Goal: Task Accomplishment & Management: Manage account settings

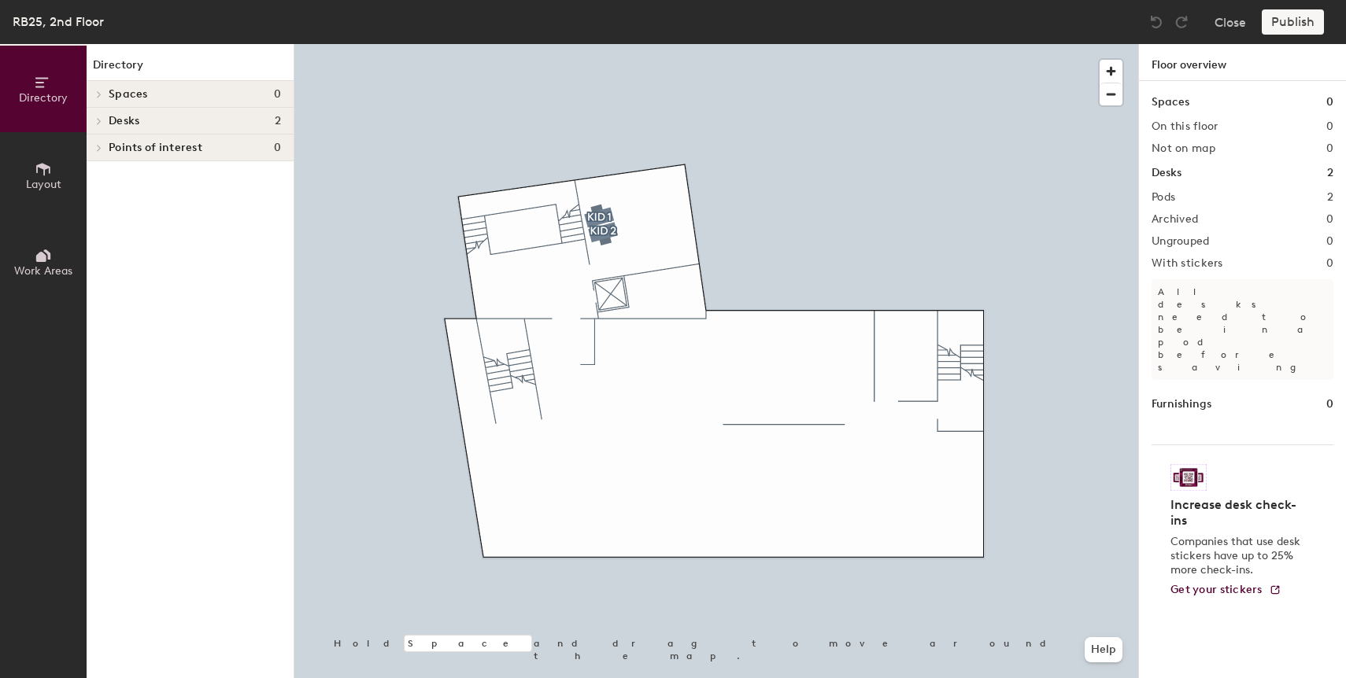
click at [587, 44] on div at bounding box center [716, 44] width 844 height 0
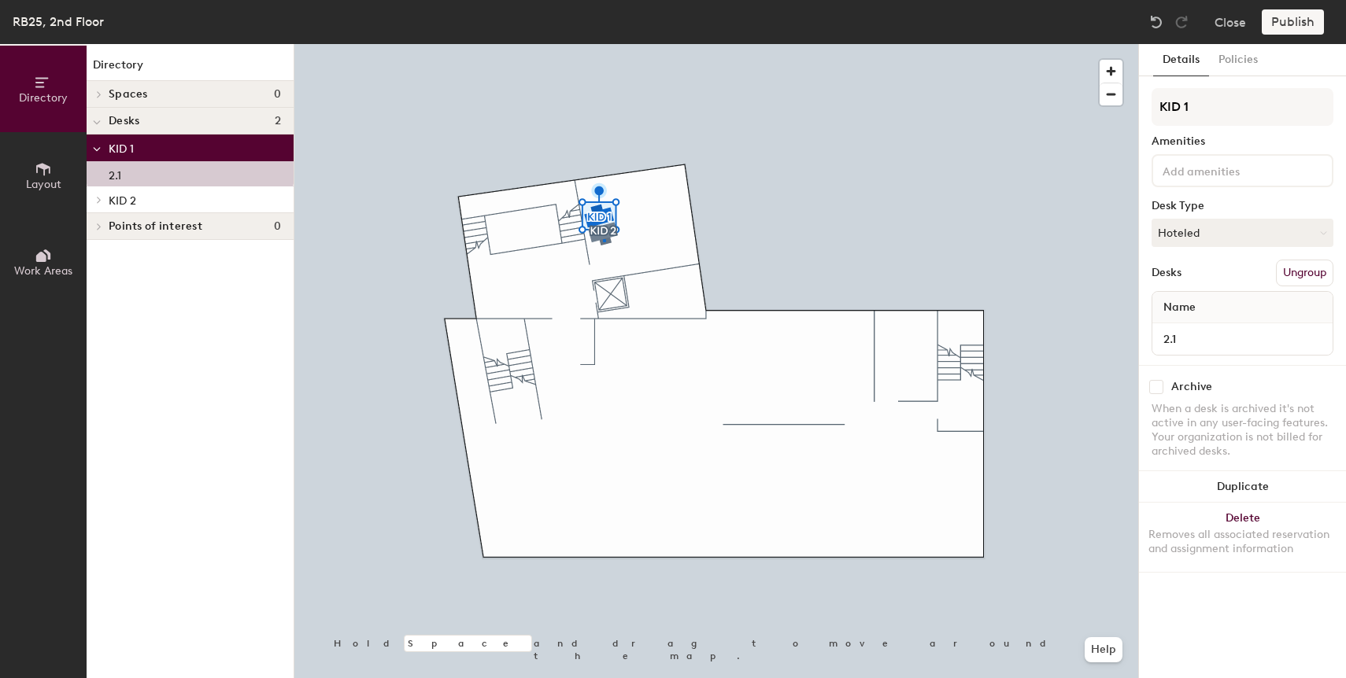
click at [603, 44] on div at bounding box center [716, 44] width 844 height 0
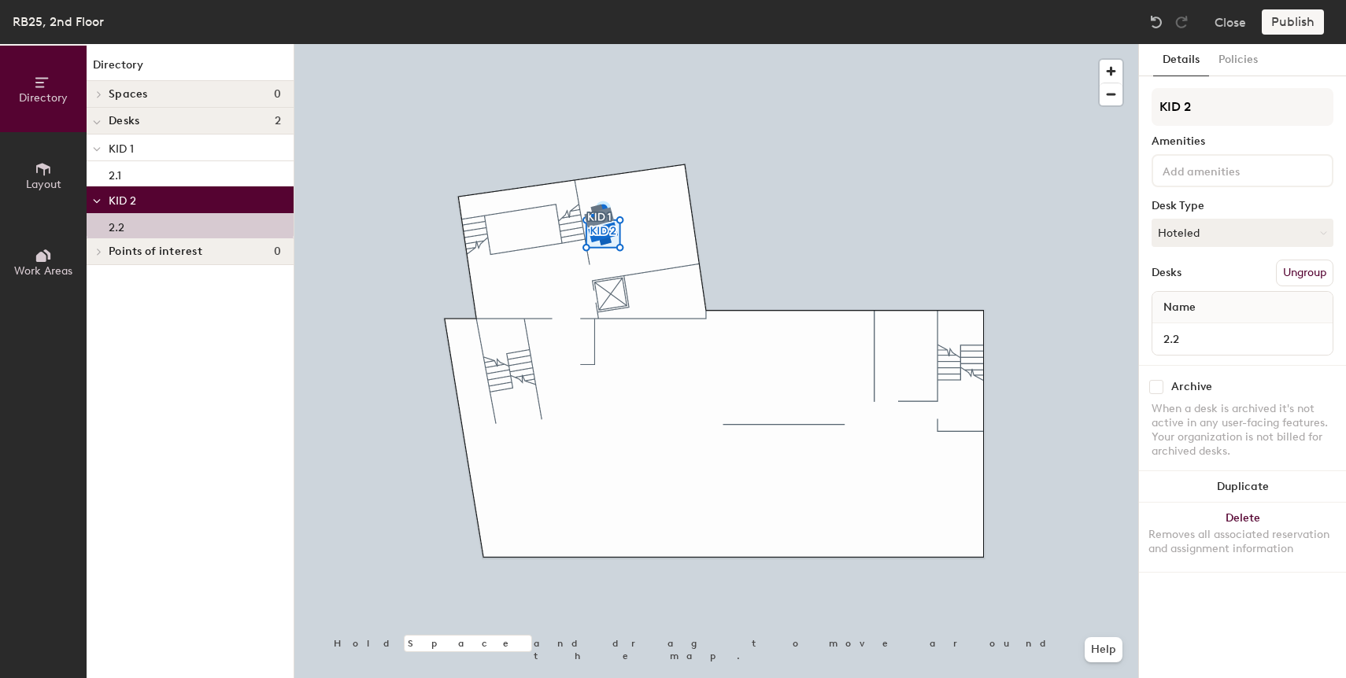
click at [591, 44] on div at bounding box center [716, 44] width 844 height 0
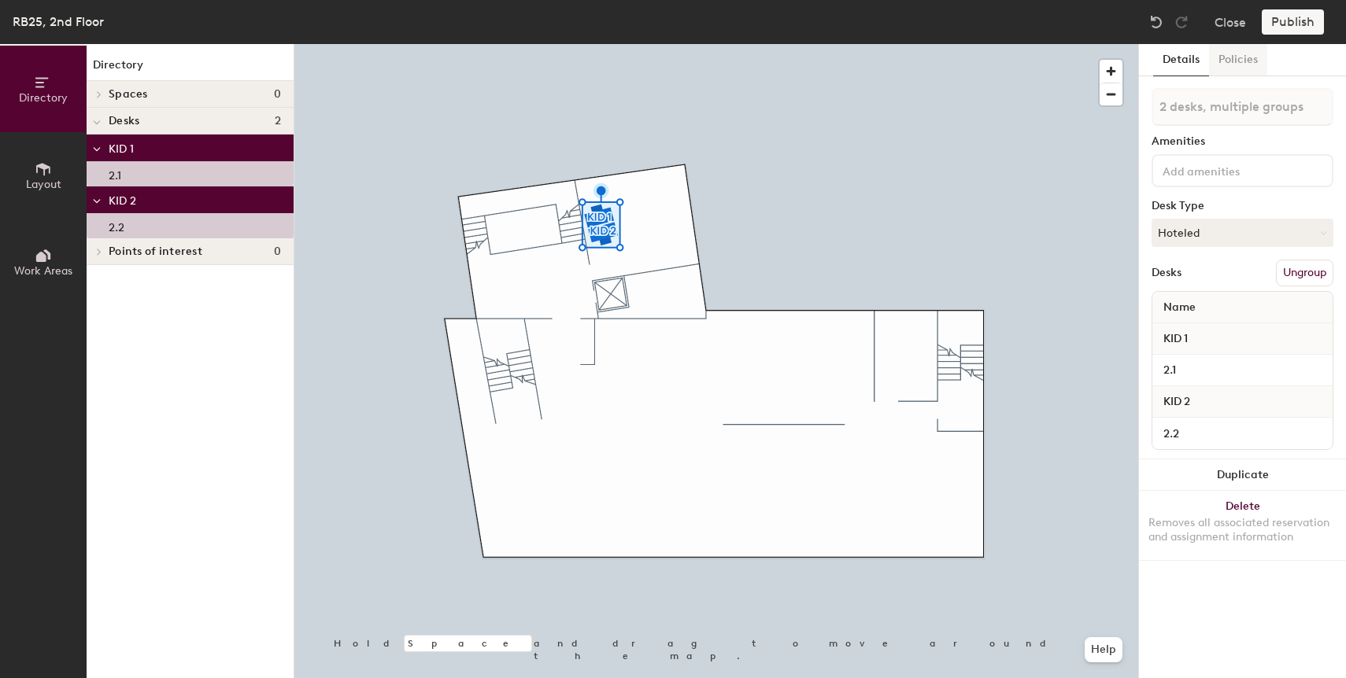
click at [1238, 59] on button "Policies" at bounding box center [1238, 60] width 58 height 32
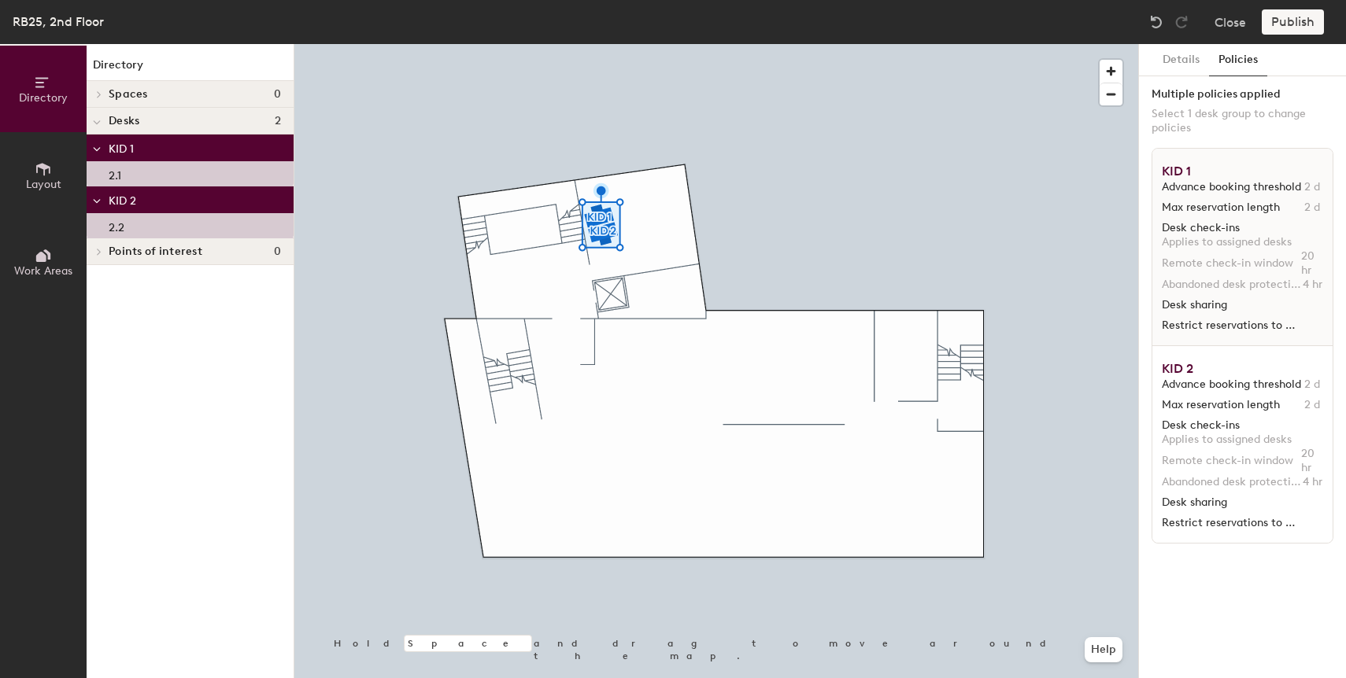
click at [1263, 193] on span "Advance booking threshold" at bounding box center [1231, 187] width 139 height 14
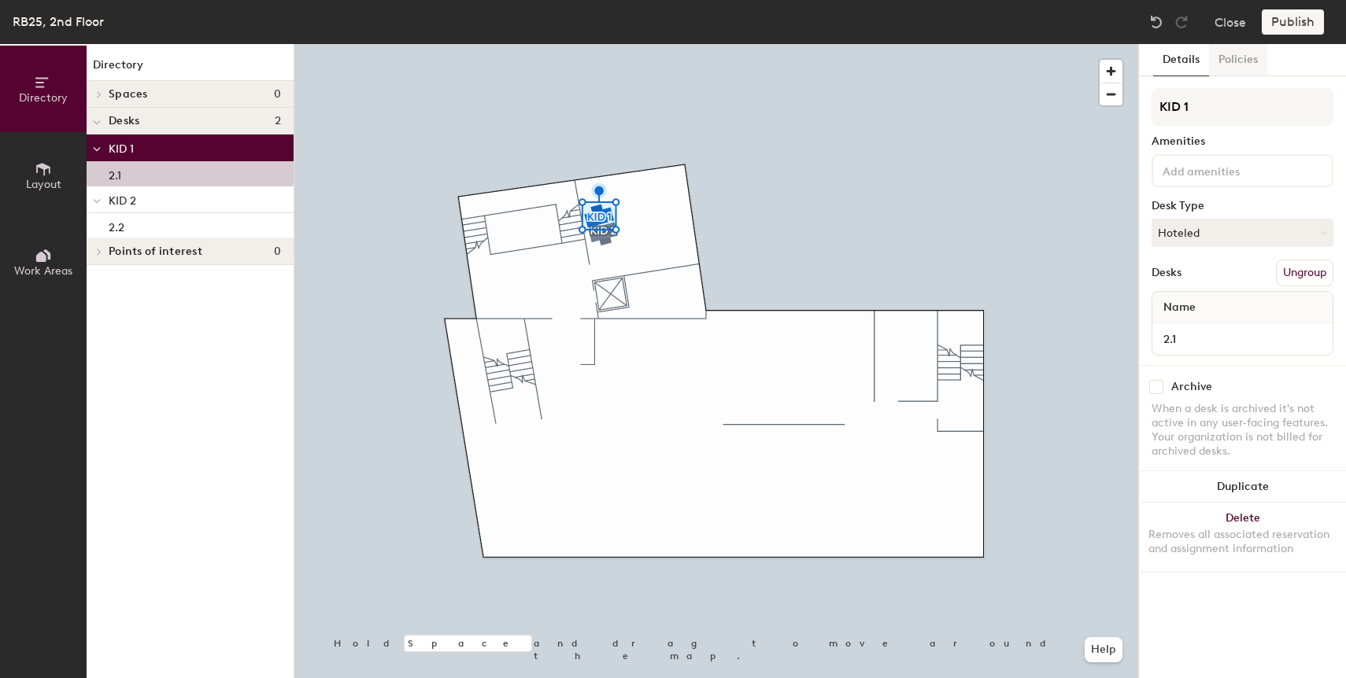
click at [1246, 64] on button "Policies" at bounding box center [1238, 60] width 58 height 32
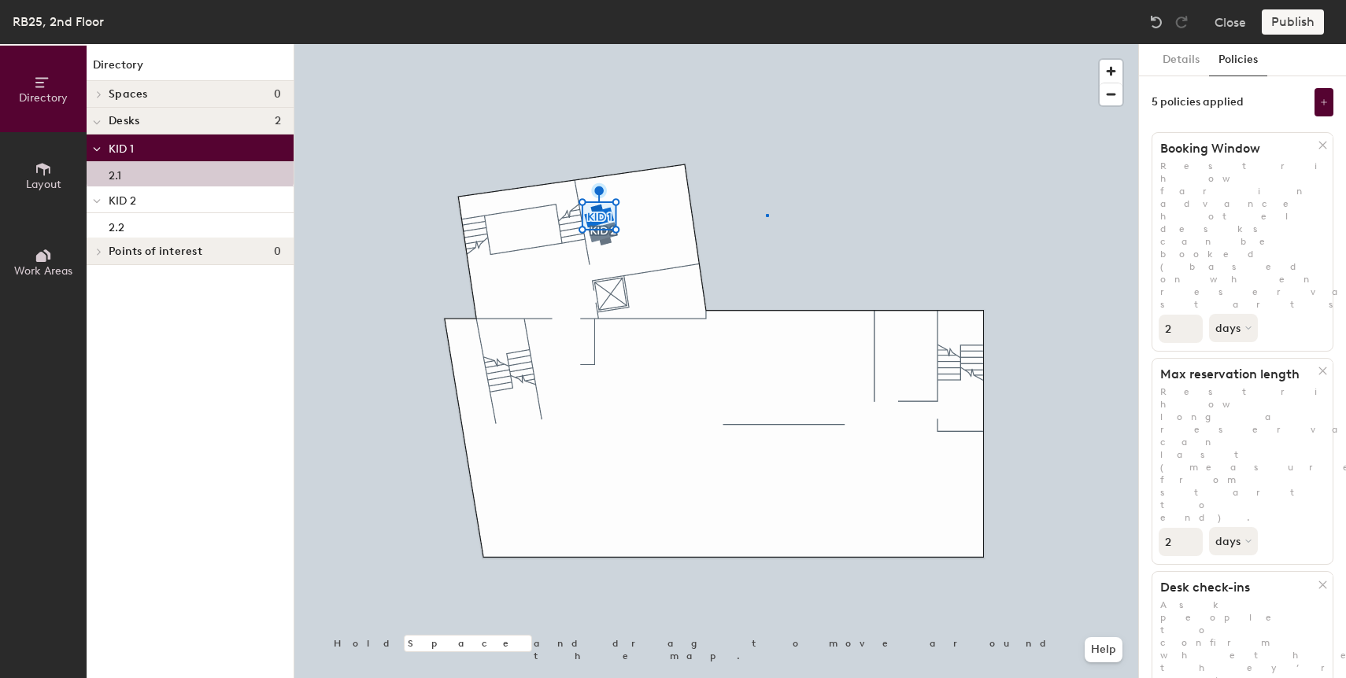
click at [766, 44] on div at bounding box center [716, 44] width 844 height 0
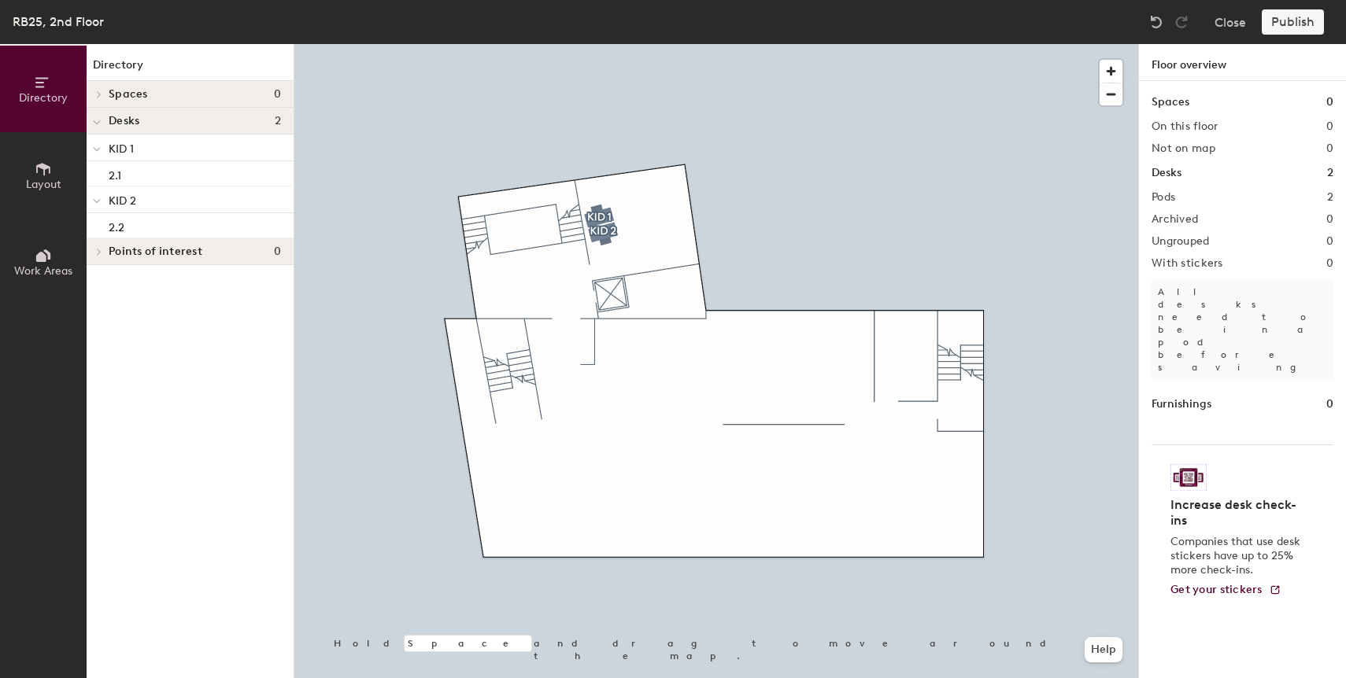
click at [604, 44] on div at bounding box center [716, 44] width 844 height 0
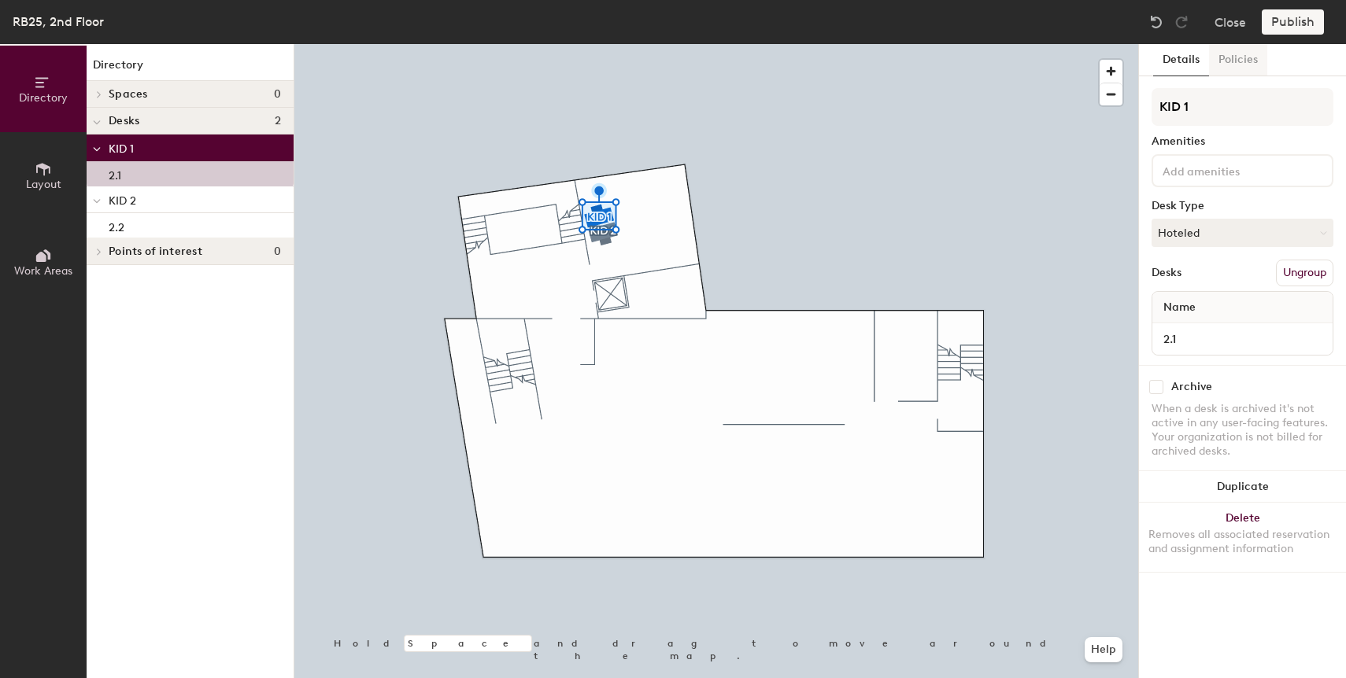
click at [1239, 61] on button "Policies" at bounding box center [1238, 60] width 58 height 32
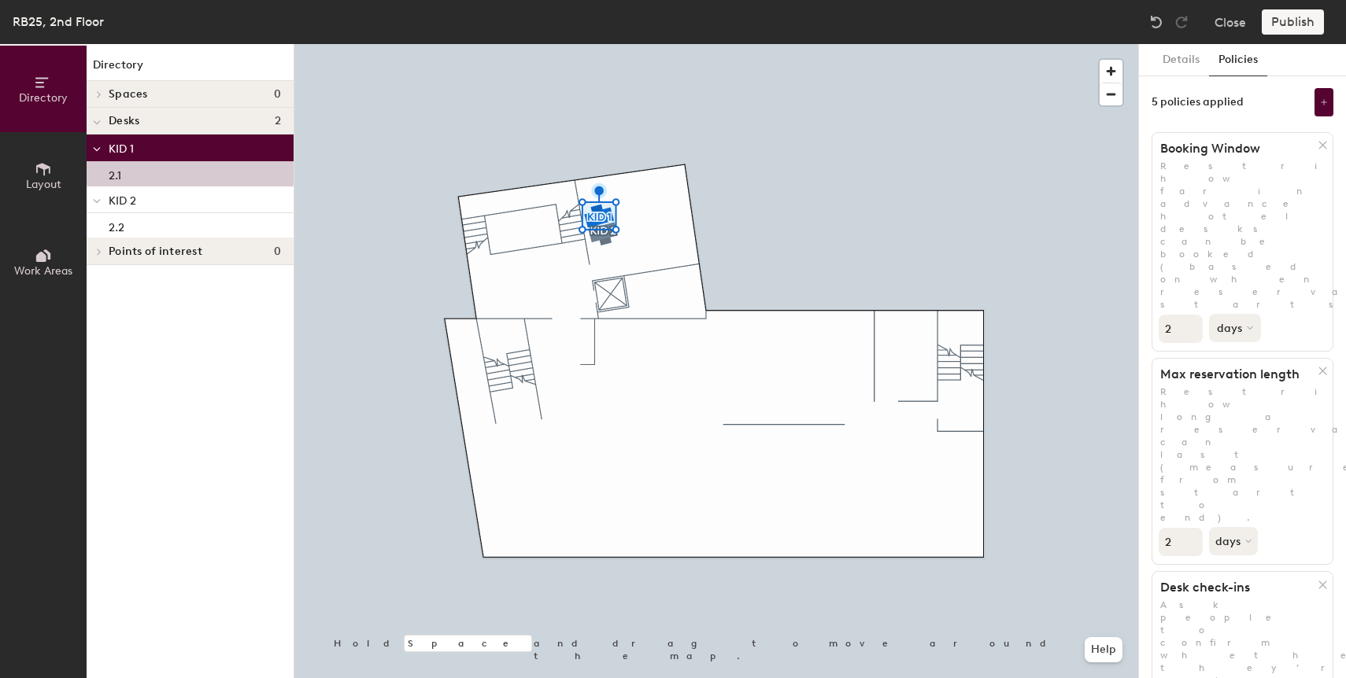
click at [1227, 314] on button "days" at bounding box center [1235, 328] width 52 height 28
click at [1188, 315] on input "1" at bounding box center [1180, 329] width 44 height 28
drag, startPoint x: 1168, startPoint y: 214, endPoint x: 1143, endPoint y: 219, distance: 24.8
click at [1143, 219] on div "Details Policies 5 policies applied Booking Window Restrict how far in advance …" at bounding box center [1242, 361] width 207 height 634
type input "30"
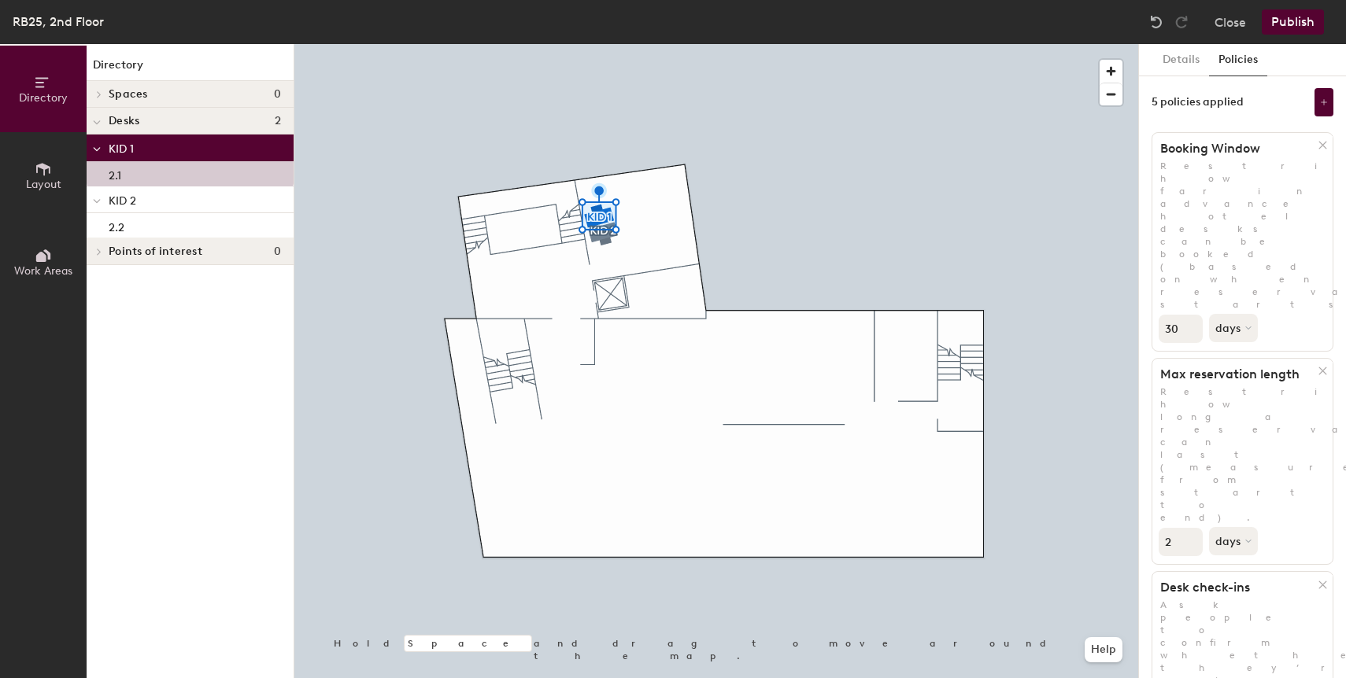
click at [600, 44] on div at bounding box center [716, 44] width 844 height 0
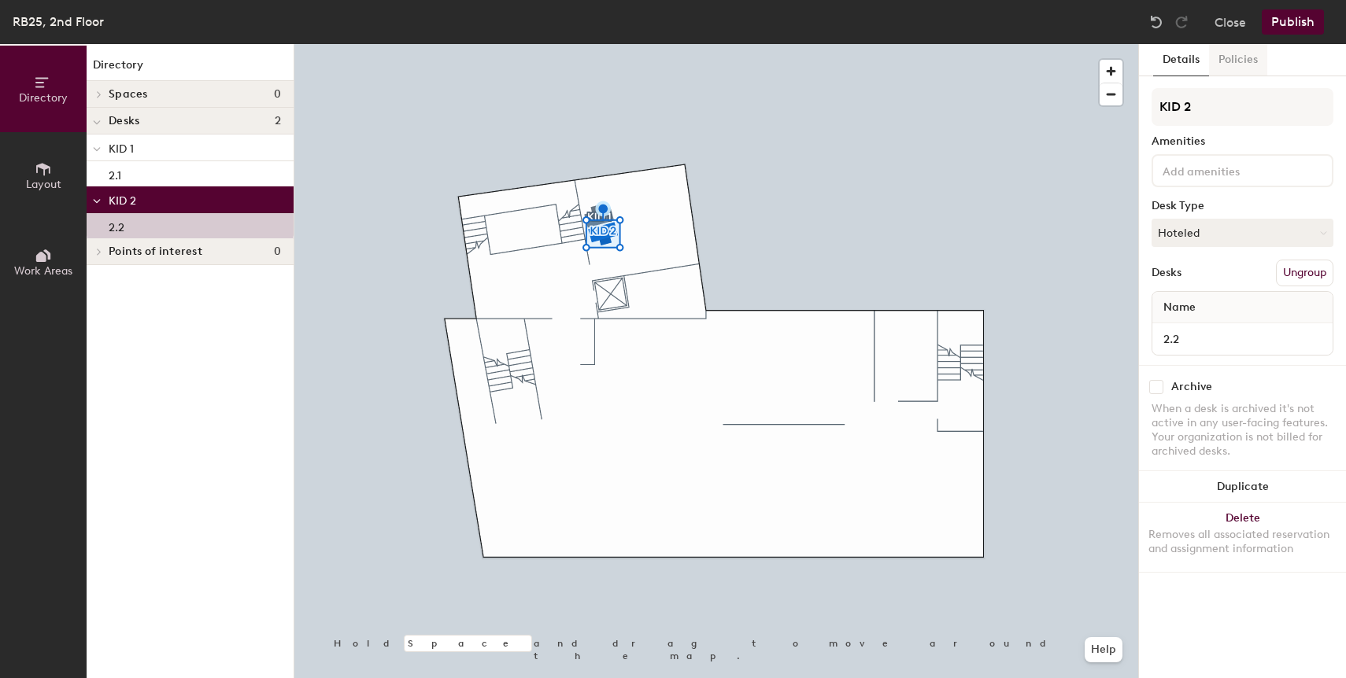
click at [1245, 72] on button "Policies" at bounding box center [1238, 60] width 58 height 32
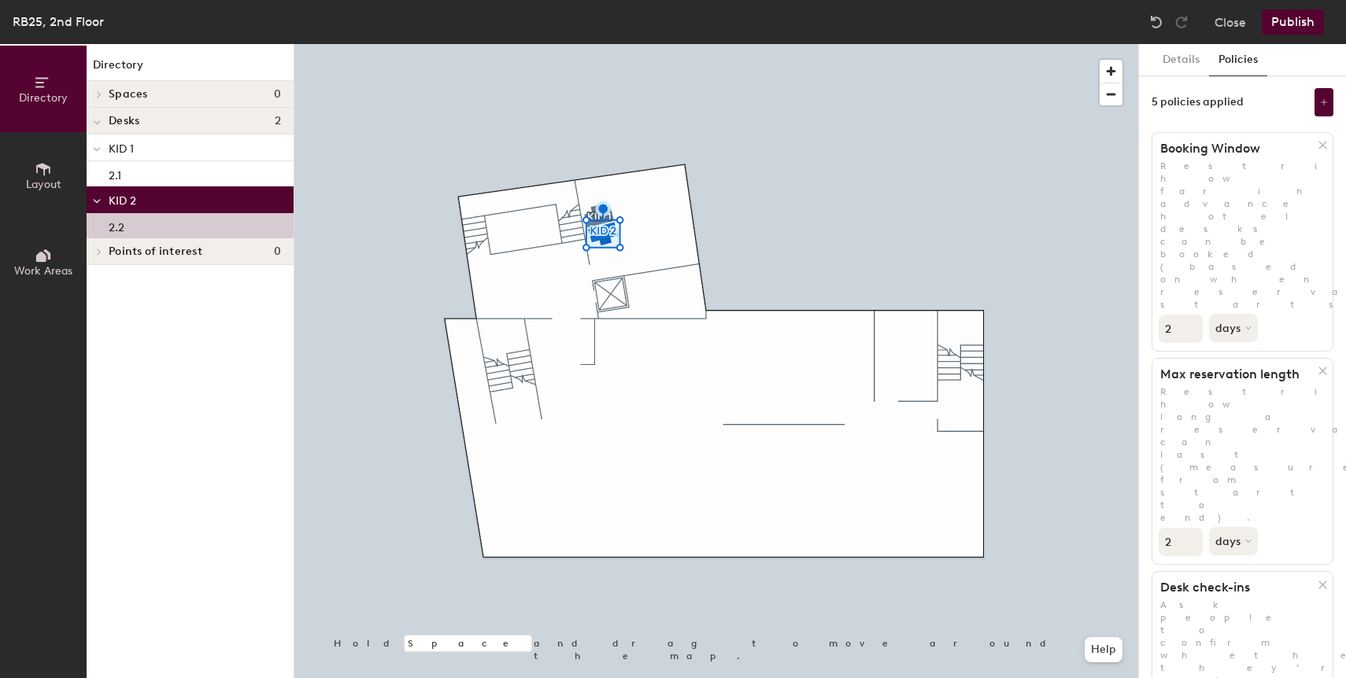
click at [1184, 315] on input "2" at bounding box center [1180, 329] width 44 height 28
type input "30"
click at [590, 44] on div at bounding box center [716, 44] width 844 height 0
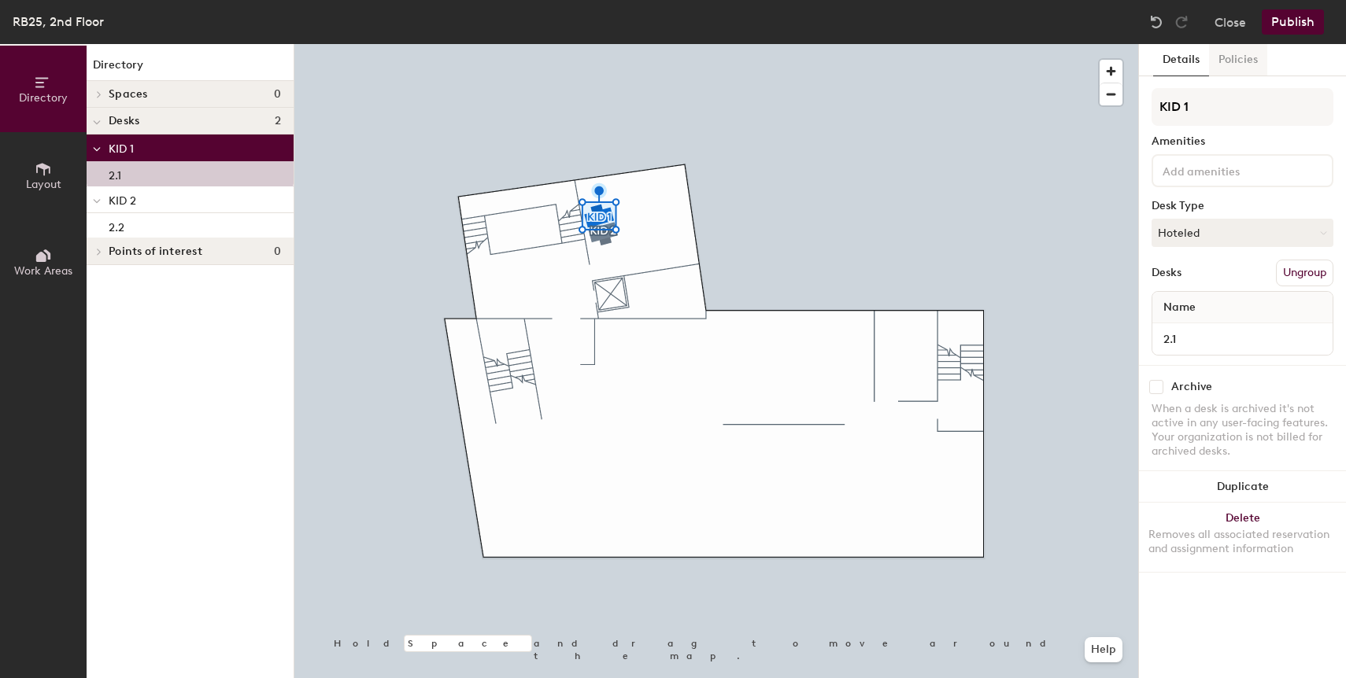
click at [1237, 61] on button "Policies" at bounding box center [1238, 60] width 58 height 32
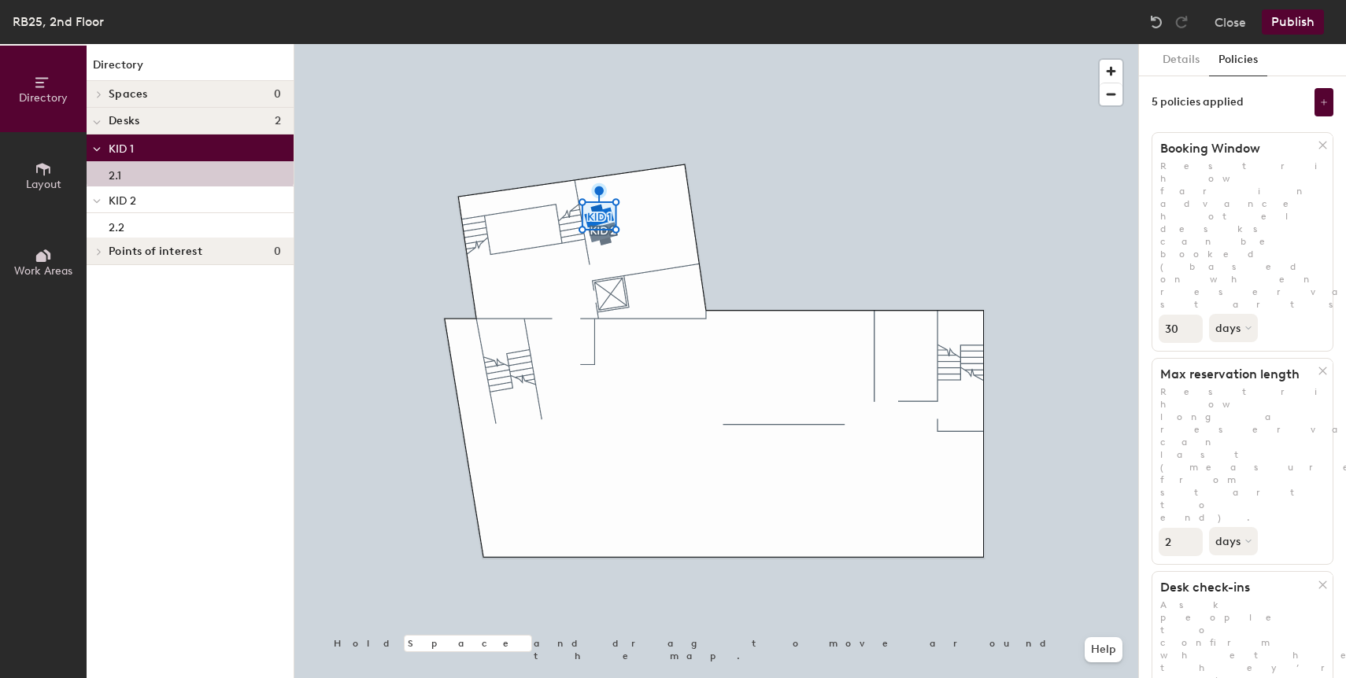
click at [1301, 25] on button "Publish" at bounding box center [1293, 21] width 62 height 25
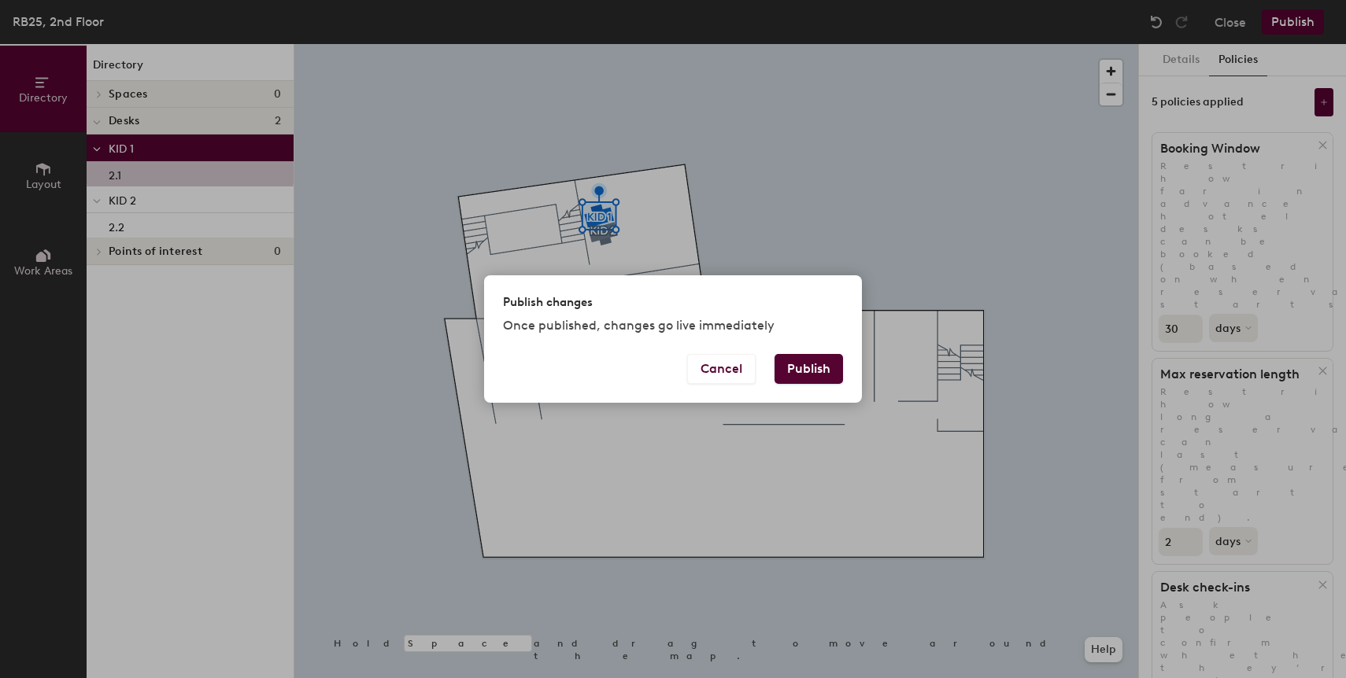
click at [837, 361] on button "Publish" at bounding box center [808, 369] width 68 height 30
